Goal: Communication & Community: Participate in discussion

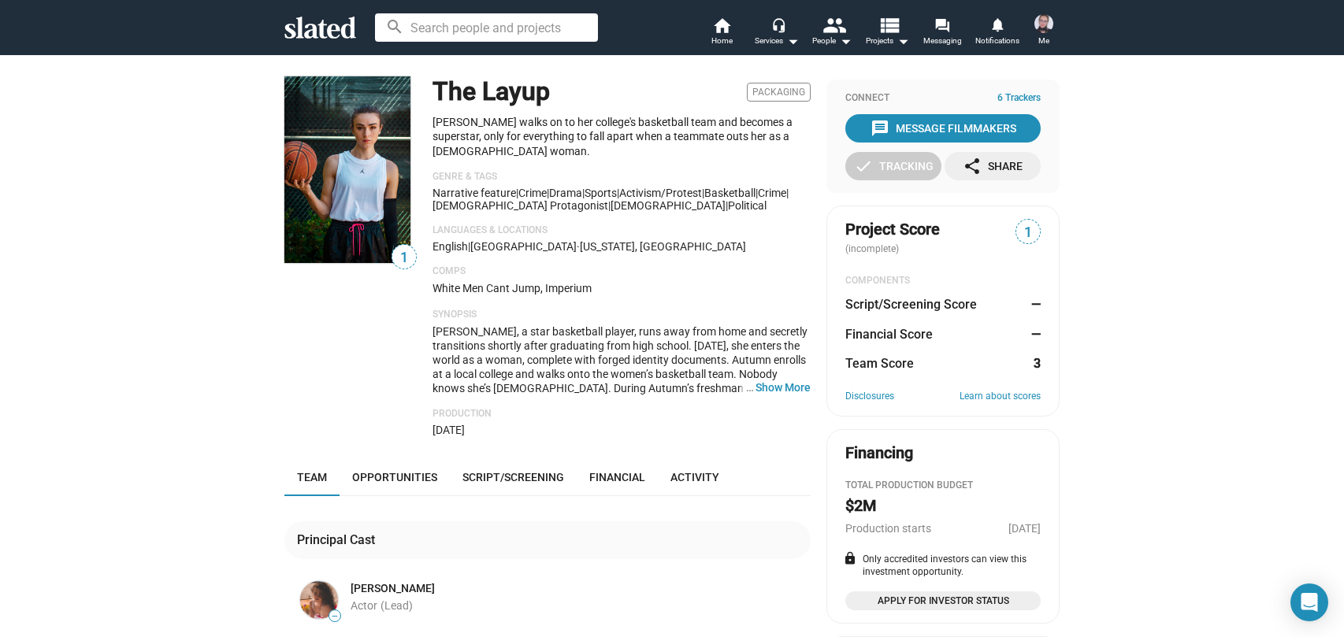
scroll to position [14, 0]
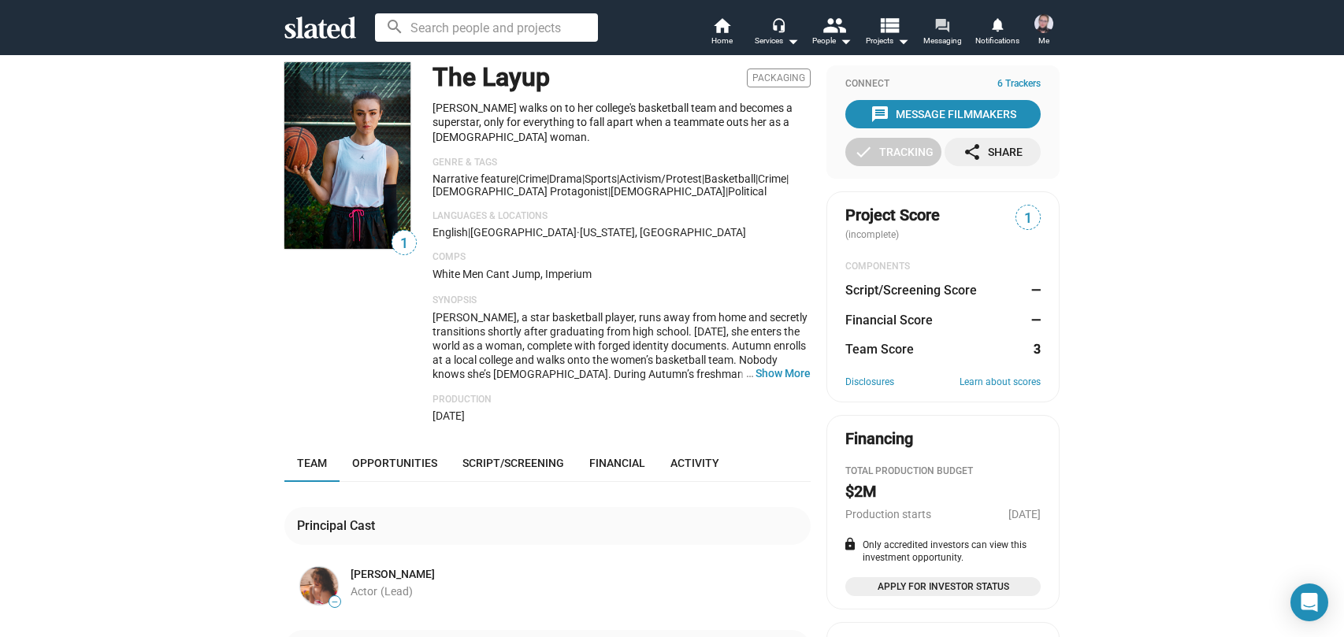
click at [945, 36] on span "Messaging" at bounding box center [942, 41] width 39 height 19
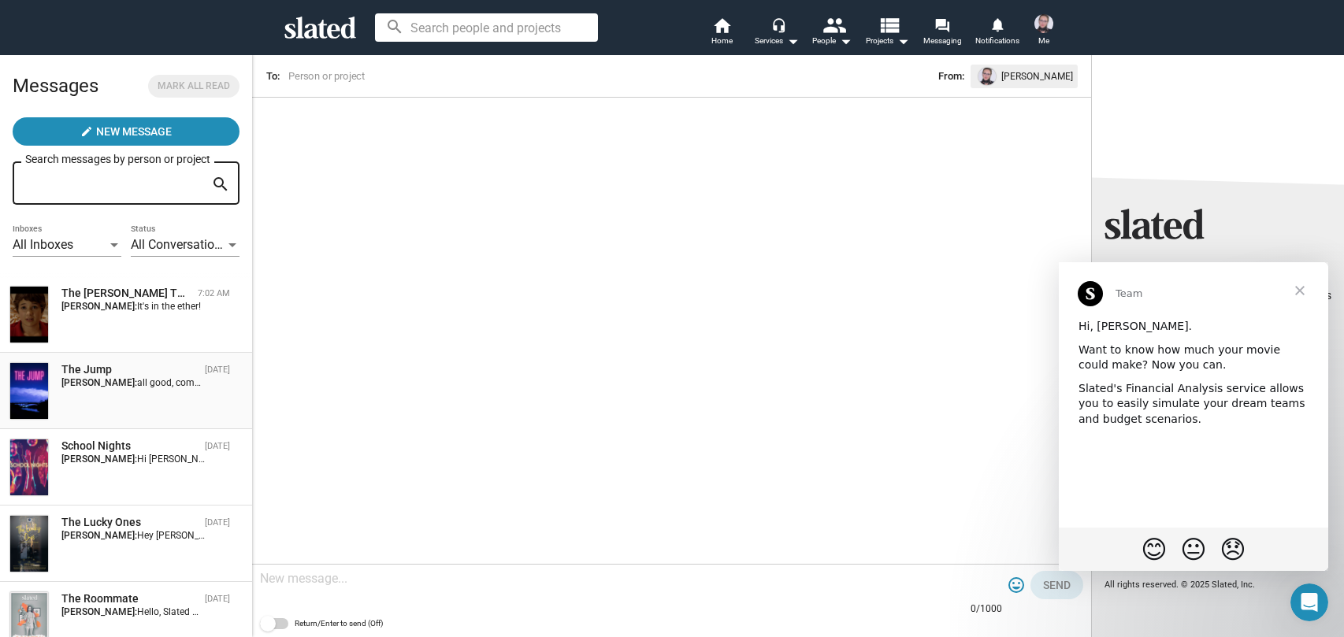
click at [156, 382] on span "all good, computers , no matter how far they've come, they still have bugs :)" at bounding box center [296, 382] width 318 height 11
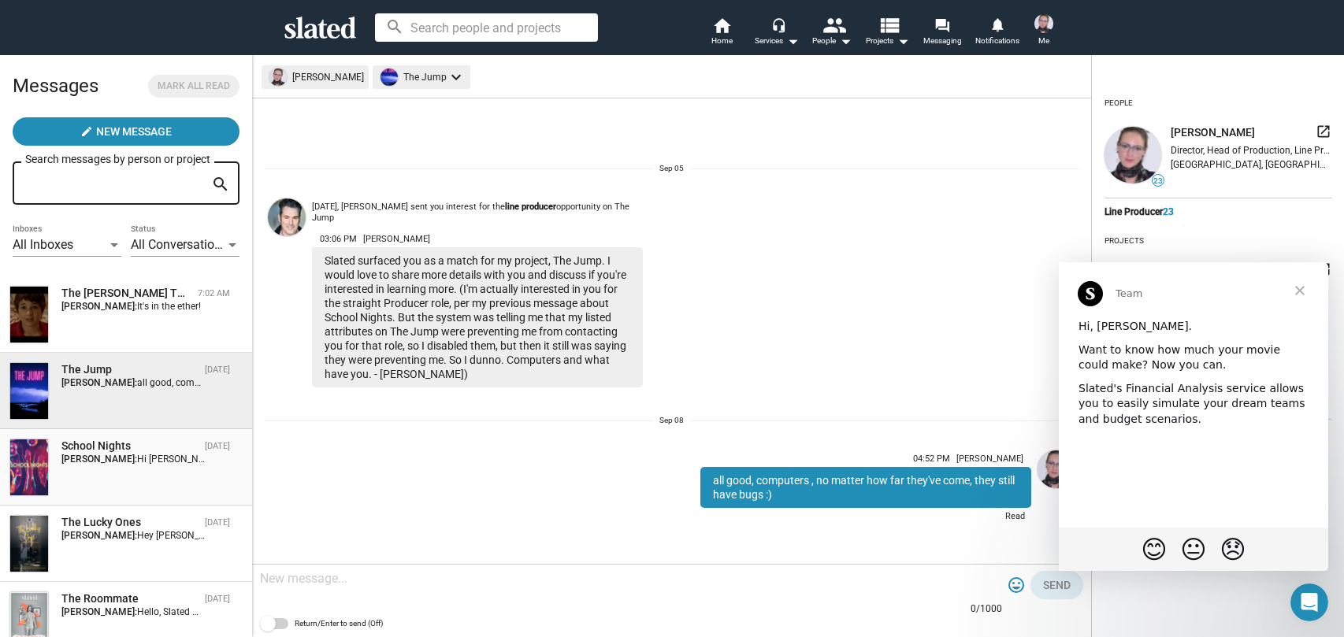
click at [111, 443] on div "School Nights" at bounding box center [129, 446] width 137 height 15
